Goal: Task Accomplishment & Management: Use online tool/utility

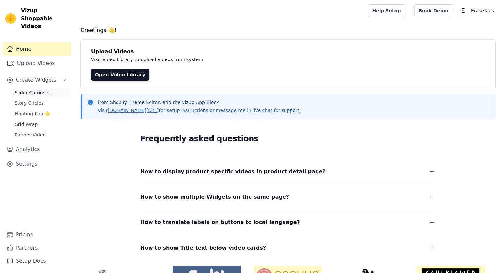
click at [32, 89] on span "Slider Carousels" at bounding box center [33, 92] width 37 height 7
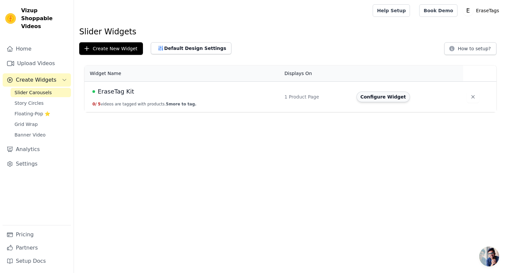
click at [382, 98] on button "Configure Widget" at bounding box center [383, 96] width 53 height 11
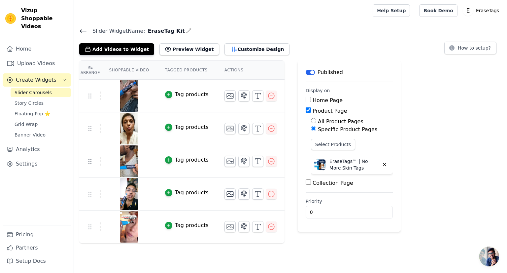
click at [85, 28] on icon at bounding box center [83, 31] width 8 height 8
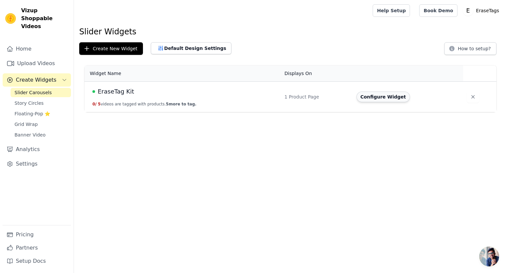
click at [370, 97] on button "Configure Widget" at bounding box center [383, 96] width 53 height 11
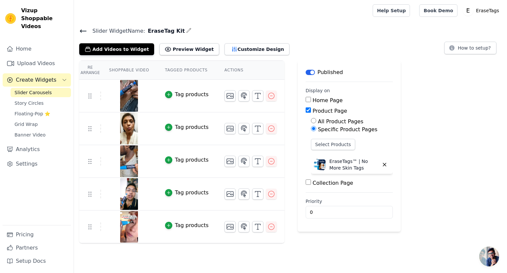
click at [306, 73] on button "Label" at bounding box center [310, 72] width 9 height 5
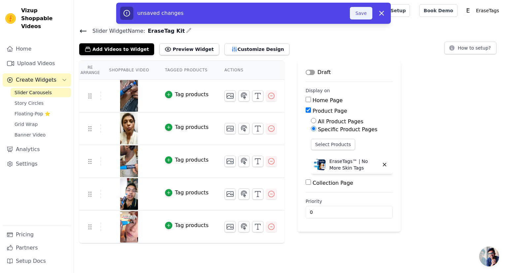
click at [360, 13] on button "Save" at bounding box center [361, 13] width 22 height 13
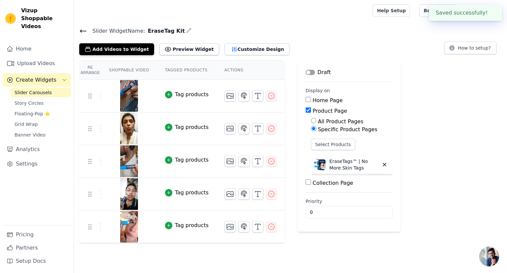
click at [83, 27] on icon at bounding box center [83, 31] width 8 height 8
